Goal: Information Seeking & Learning: Learn about a topic

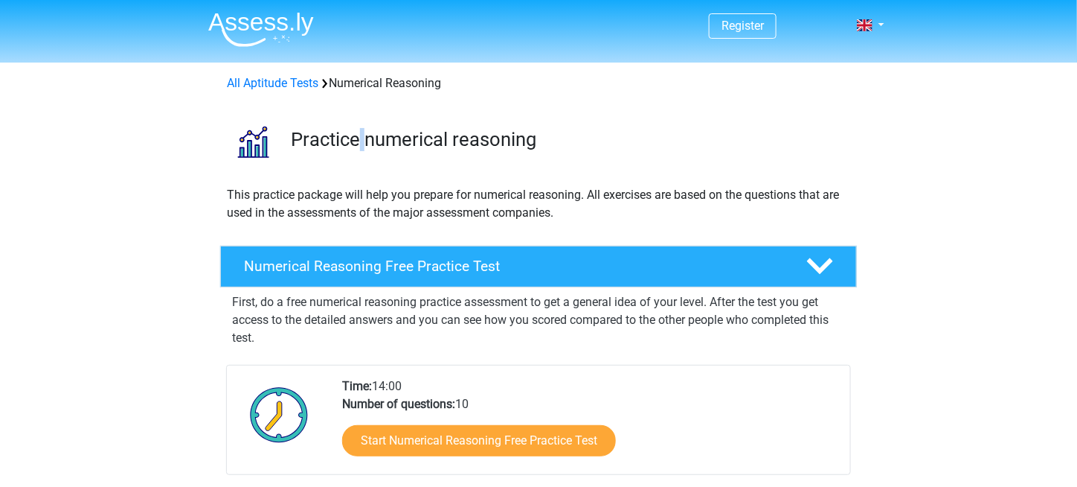
click at [367, 144] on h3 "Practice numerical reasoning" at bounding box center [568, 139] width 554 height 23
click at [488, 128] on h3 "Practice numerical reasoning" at bounding box center [568, 139] width 554 height 23
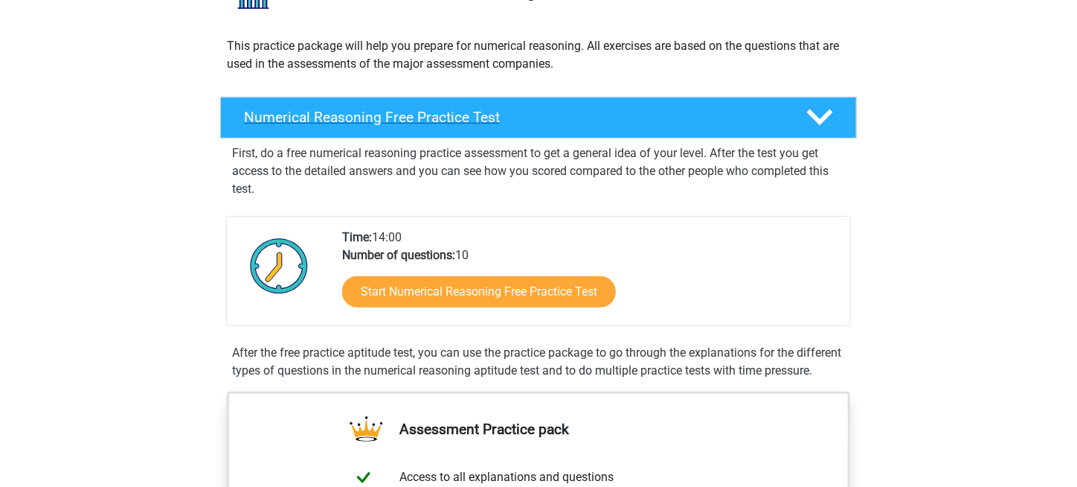
click at [808, 112] on polygon at bounding box center [820, 117] width 26 height 16
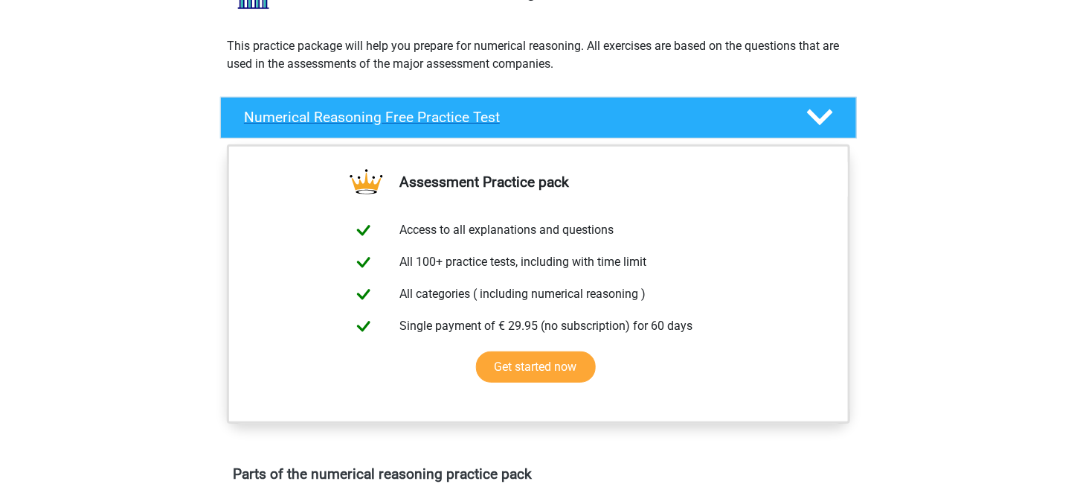
click at [723, 102] on div "Numerical Reasoning Free Practice Test" at bounding box center [538, 118] width 637 height 42
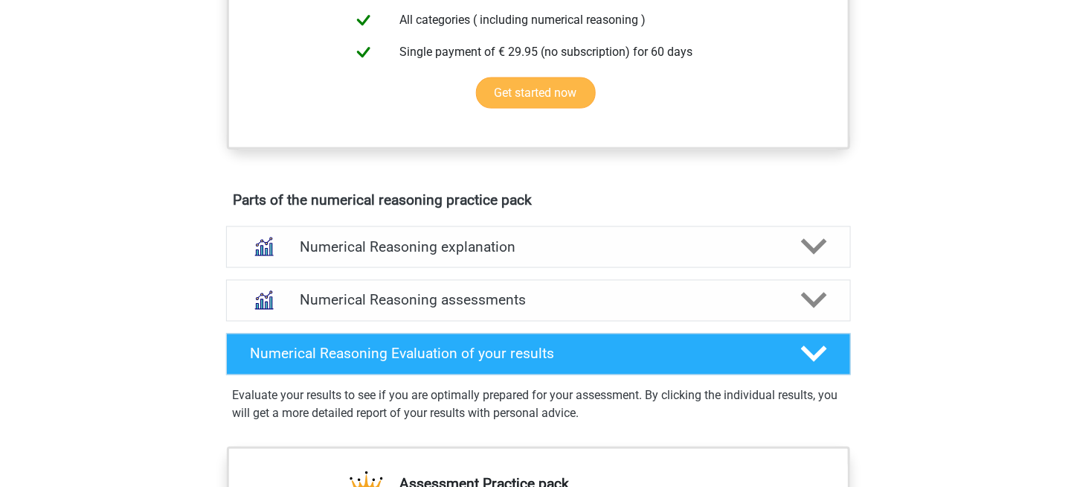
scroll to position [744, 0]
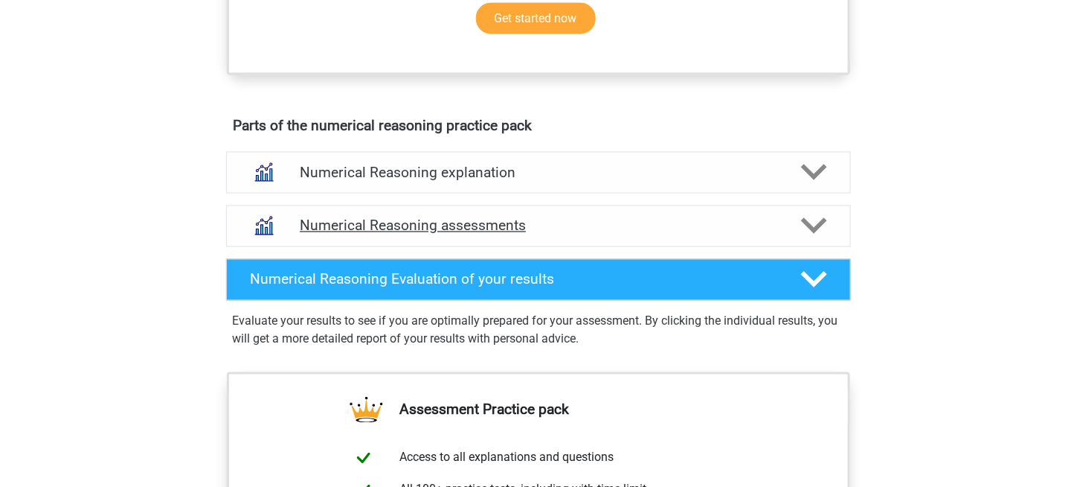
click at [362, 234] on h4 "Numerical Reasoning assessments" at bounding box center [539, 225] width 478 height 17
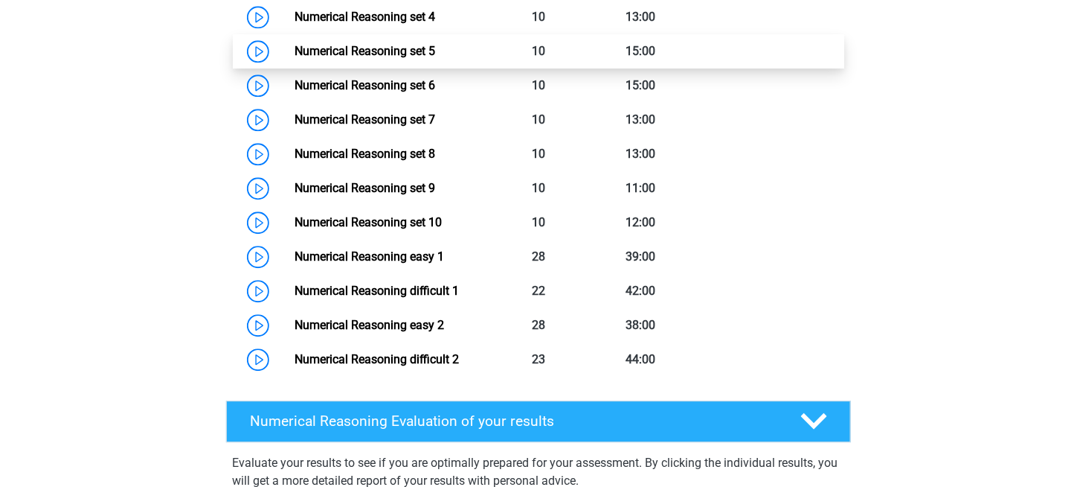
scroll to position [893, 0]
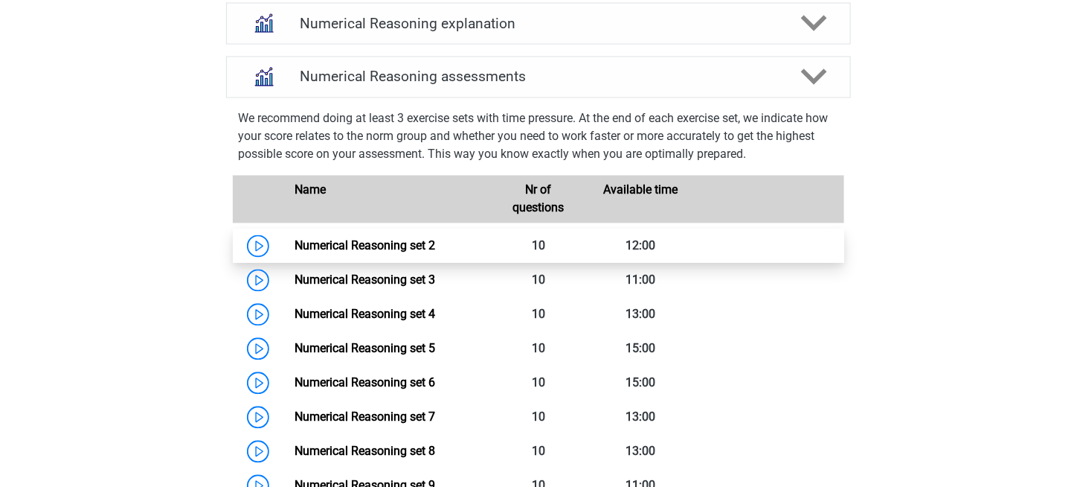
click at [369, 253] on link "Numerical Reasoning set 2" at bounding box center [365, 246] width 141 height 14
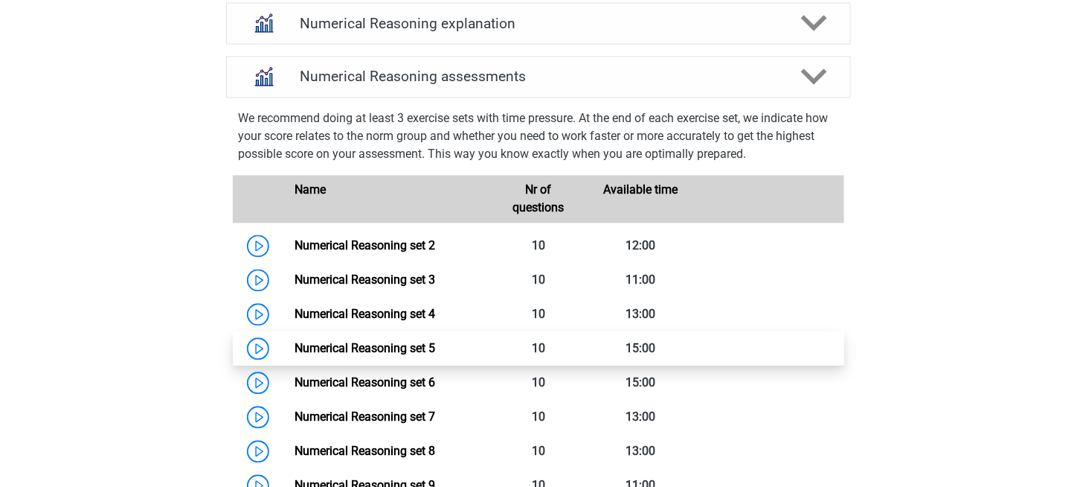
click at [363, 356] on link "Numerical Reasoning set 5" at bounding box center [365, 349] width 141 height 14
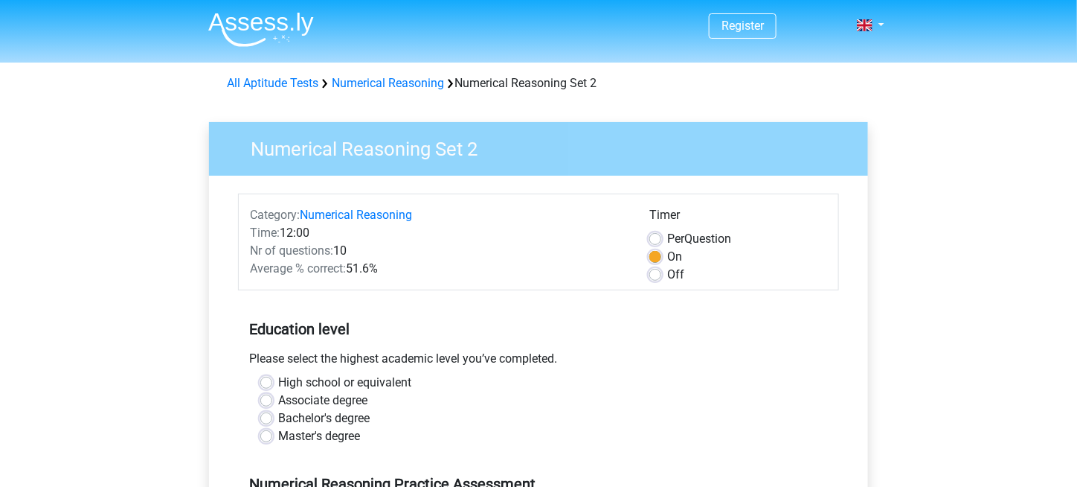
scroll to position [149, 0]
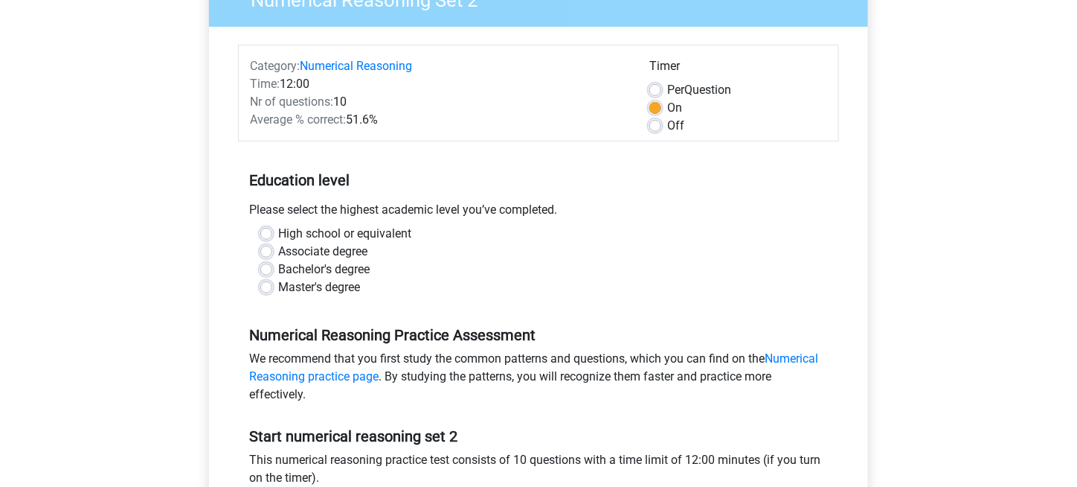
click at [343, 234] on label "High school or equivalent" at bounding box center [344, 234] width 133 height 18
click at [272, 234] on input "High school or equivalent" at bounding box center [266, 232] width 12 height 15
radio input "true"
click at [292, 254] on label "Associate degree" at bounding box center [322, 252] width 89 height 18
click at [272, 254] on input "Associate degree" at bounding box center [266, 250] width 12 height 15
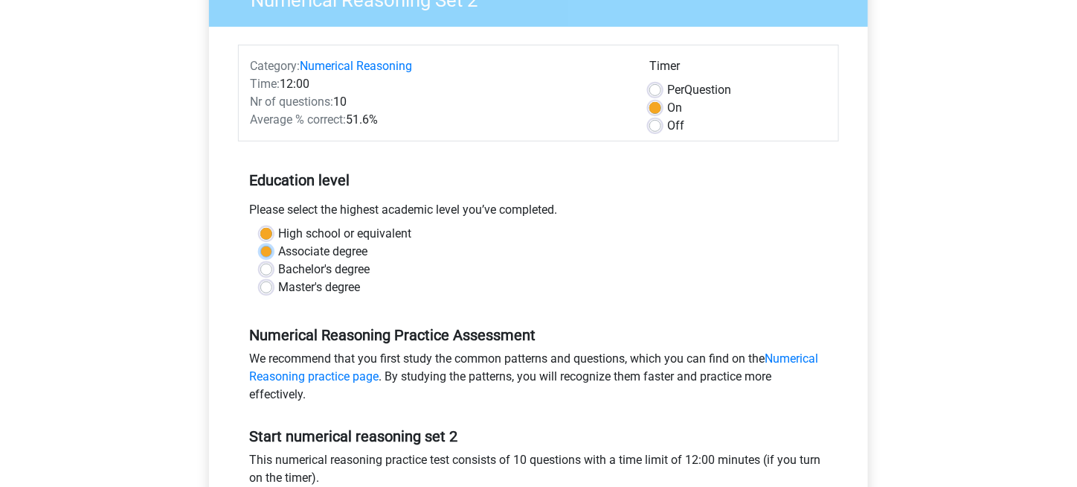
radio input "true"
click at [295, 231] on label "High school or equivalent" at bounding box center [344, 234] width 133 height 18
click at [272, 231] on input "High school or equivalent" at bounding box center [266, 232] width 12 height 15
radio input "true"
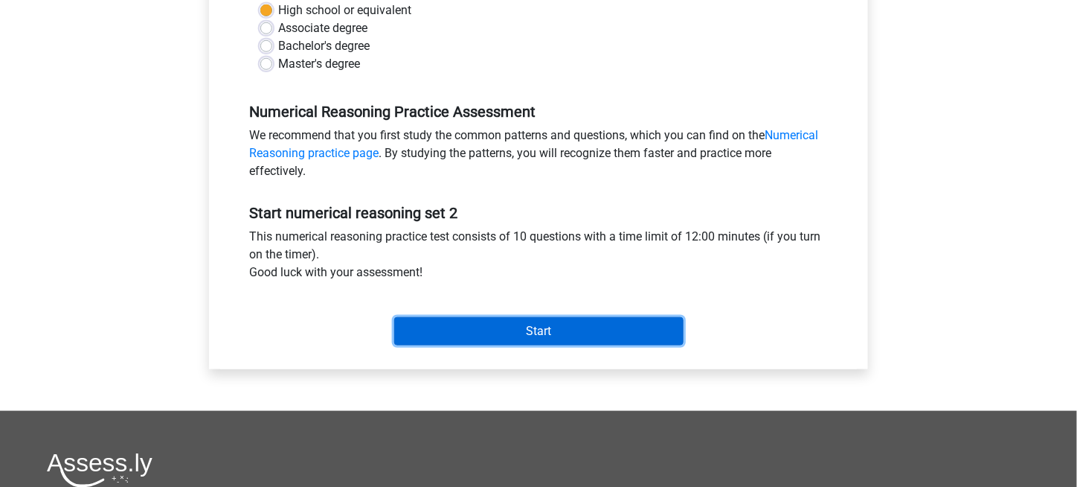
click at [442, 327] on input "Start" at bounding box center [538, 331] width 289 height 28
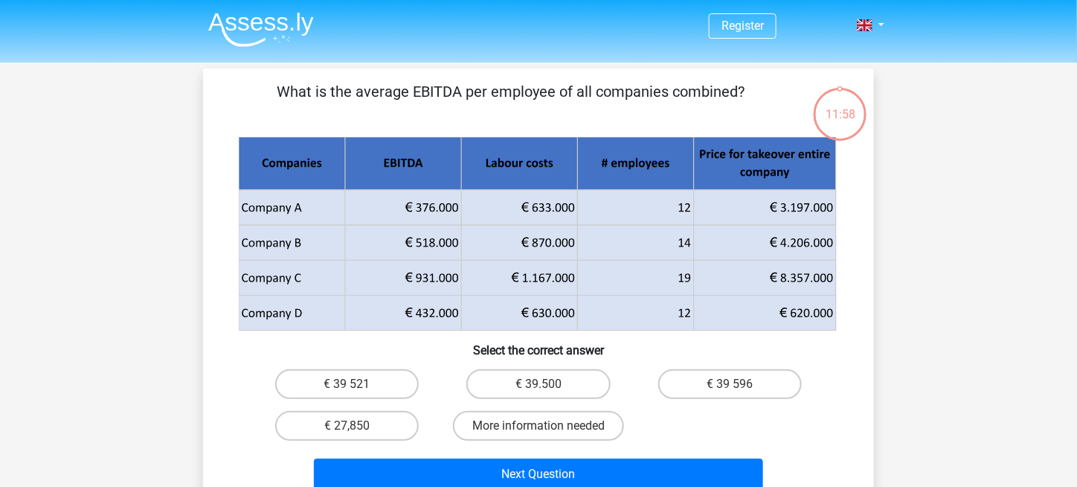
click at [738, 384] on input "€ 39 596" at bounding box center [735, 389] width 10 height 10
radio input "true"
click at [692, 386] on label "€ 39 596" at bounding box center [730, 384] width 144 height 30
click at [730, 386] on input "€ 39 596" at bounding box center [735, 389] width 10 height 10
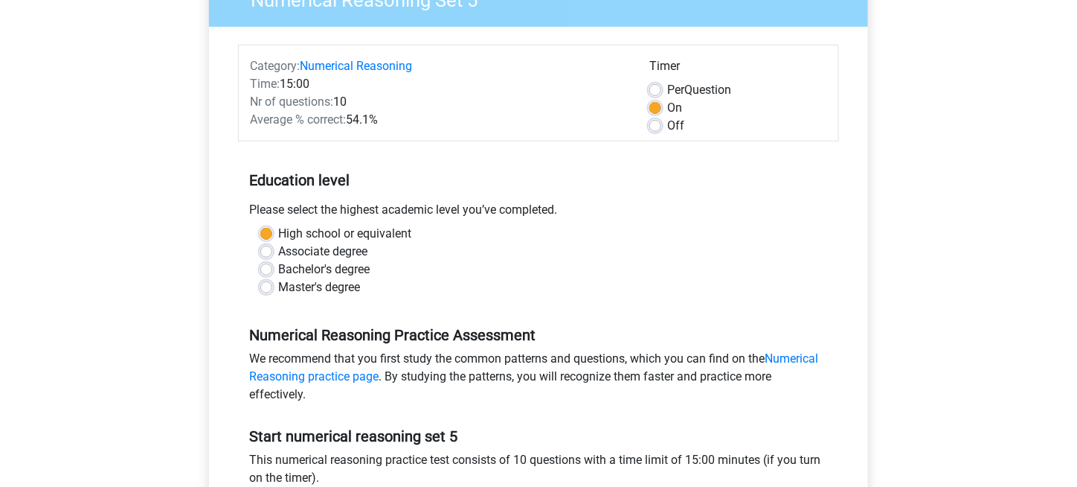
scroll to position [298, 0]
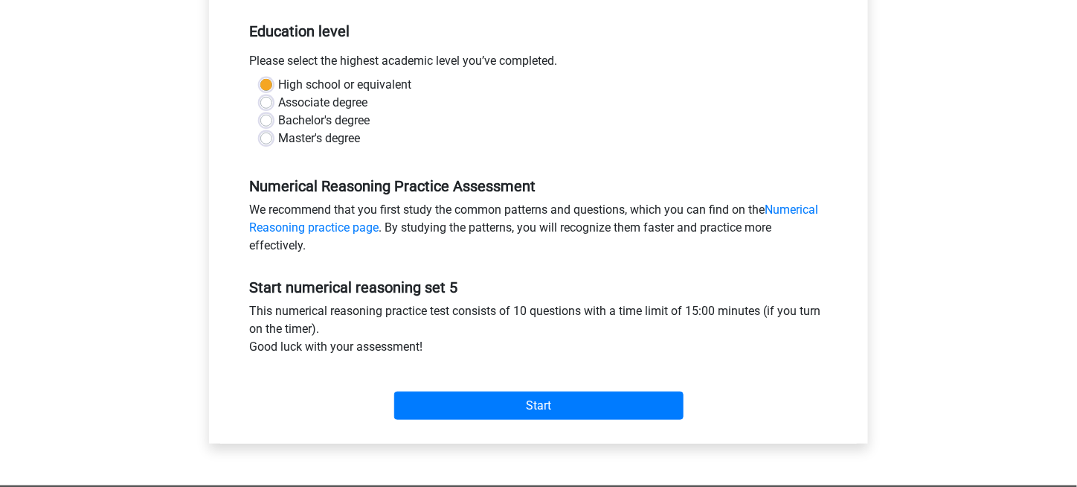
click at [507, 383] on div "Start" at bounding box center [538, 394] width 601 height 52
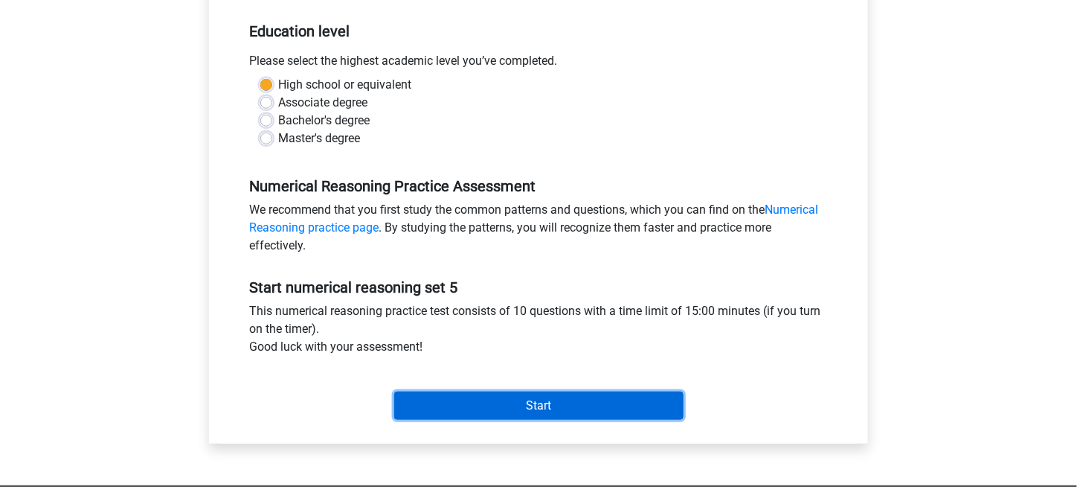
click at [507, 400] on input "Start" at bounding box center [538, 405] width 289 height 28
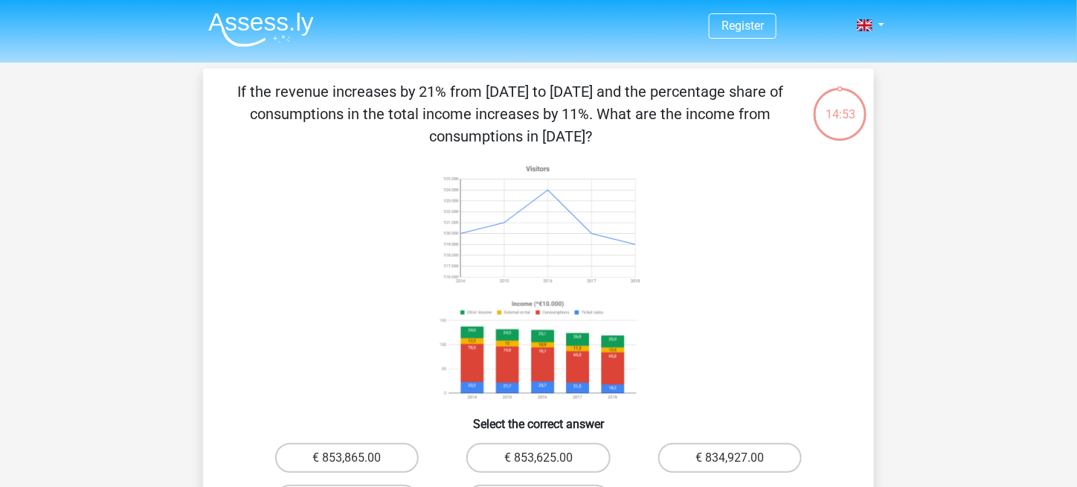
drag, startPoint x: 815, startPoint y: 108, endPoint x: 905, endPoint y: 108, distance: 90.0
click at [874, 121] on div "If the revenue increases by 21% from [DATE] to [DATE] and the percentage share …" at bounding box center [538, 324] width 671 height 513
